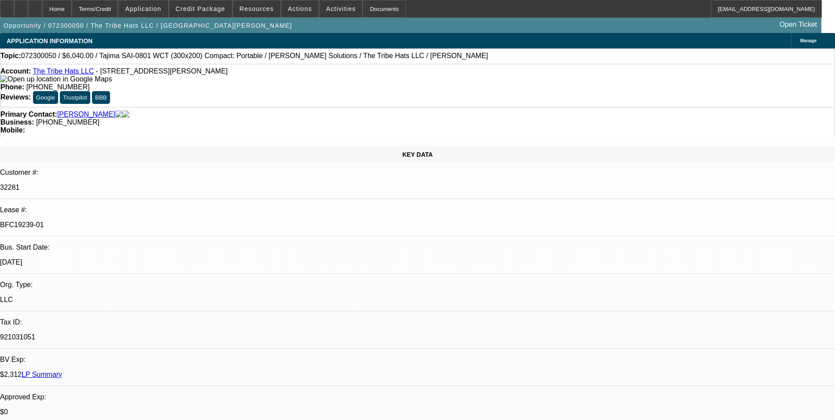
select select "0"
select select "2"
select select "0"
select select "2"
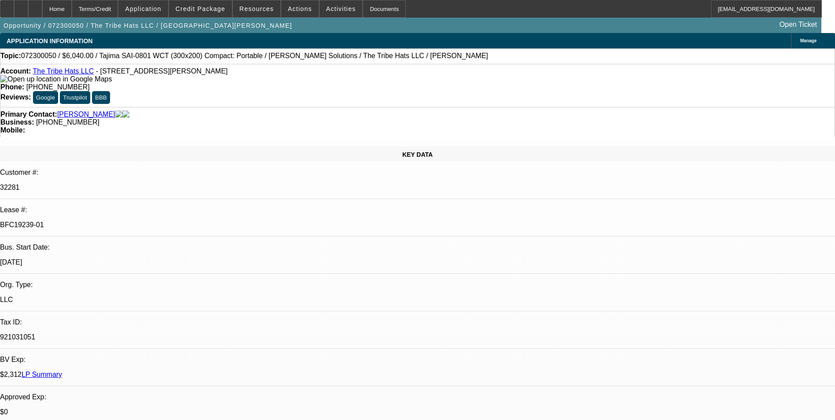
select select "0"
select select "2"
select select "0"
select select "1"
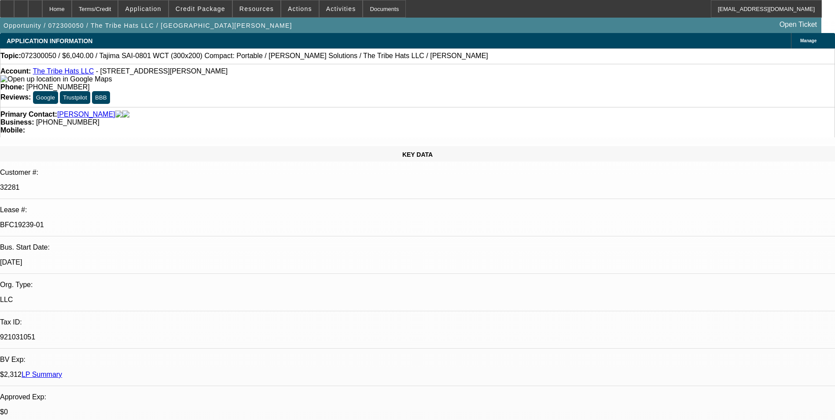
select select "2"
select select "6"
select select "1"
select select "2"
select select "6"
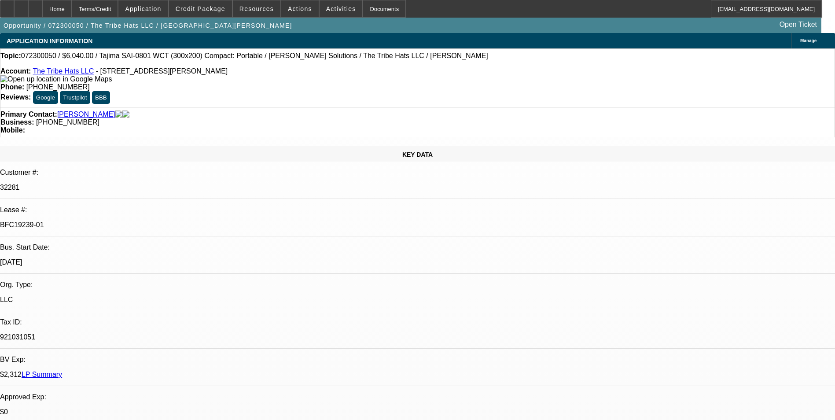
select select "1"
select select "2"
select select "6"
